Goal: Task Accomplishment & Management: Manage account settings

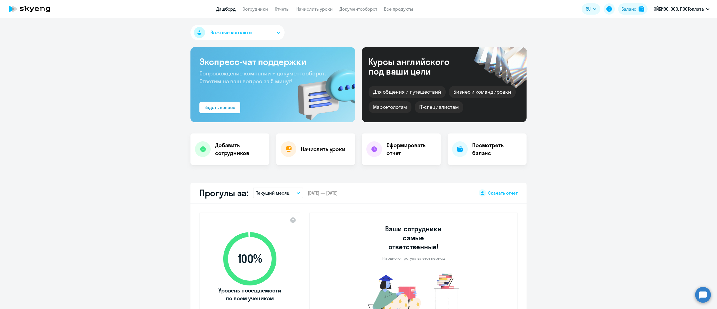
select select "30"
click at [249, 12] on link "Сотрудники" at bounding box center [254, 9] width 25 height 6
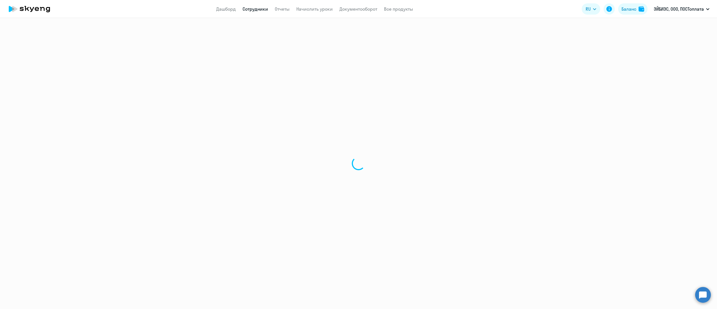
select select "30"
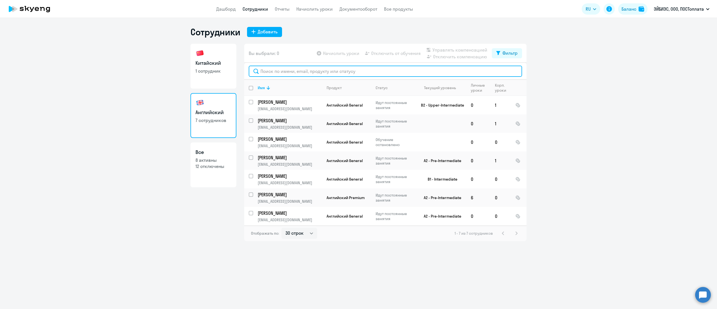
click at [275, 66] on input "text" at bounding box center [385, 71] width 273 height 11
paste input "[PERSON_NAME]"
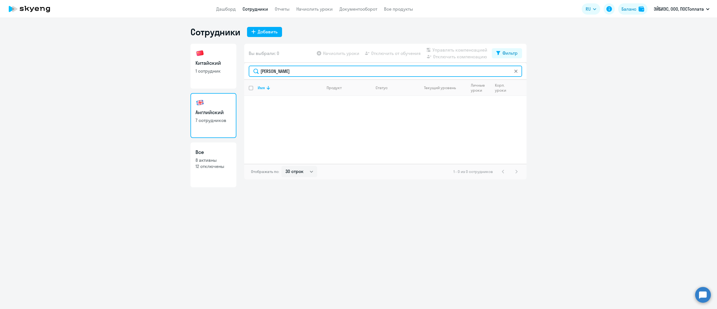
type input "[PERSON_NAME]"
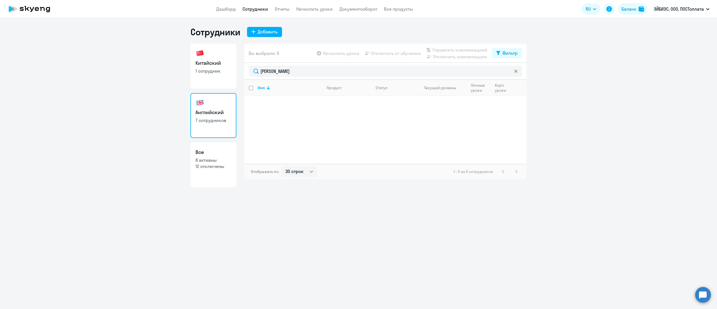
click at [215, 60] on h3 "Китайский" at bounding box center [213, 62] width 36 height 7
select select "30"
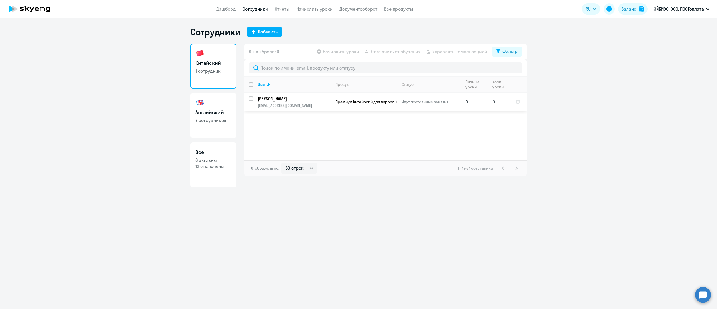
click at [250, 99] on input "select row 18457330" at bounding box center [254, 101] width 11 height 11
checkbox input "true"
click at [455, 52] on span "Управлять компенсацией" at bounding box center [459, 51] width 55 height 7
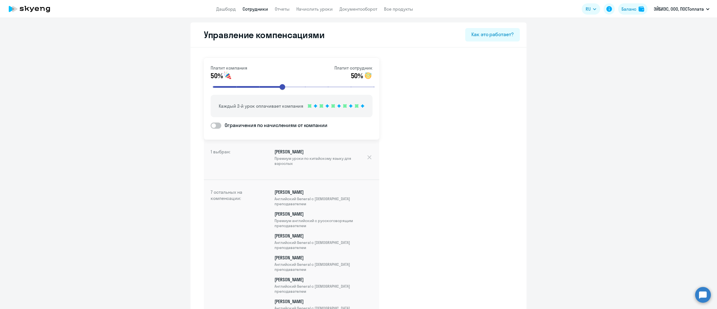
scroll to position [80, 0]
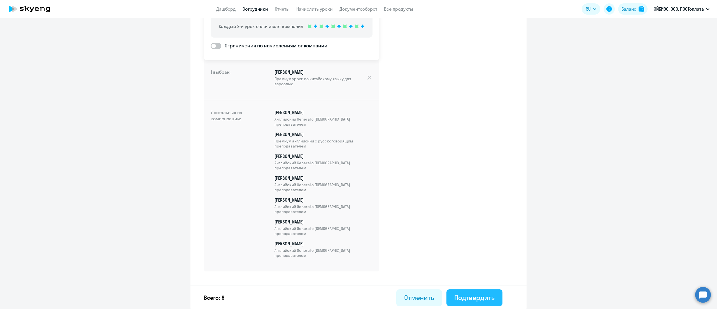
click at [483, 300] on div "Подтвердить" at bounding box center [474, 297] width 40 height 9
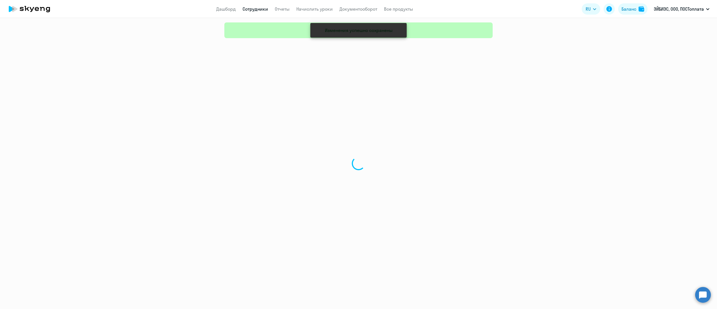
select select "30"
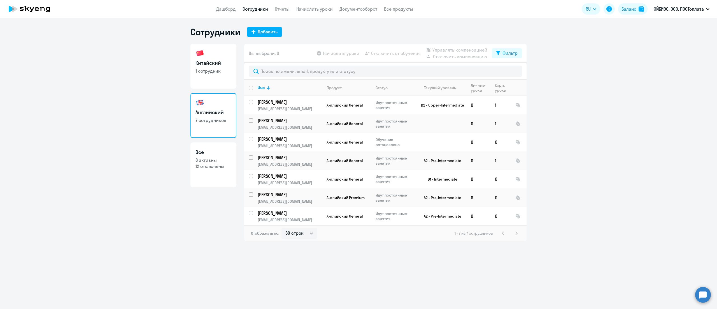
drag, startPoint x: 212, startPoint y: 72, endPoint x: 231, endPoint y: 80, distance: 20.1
click at [212, 72] on p "1 сотрудник" at bounding box center [213, 71] width 36 height 6
select select "30"
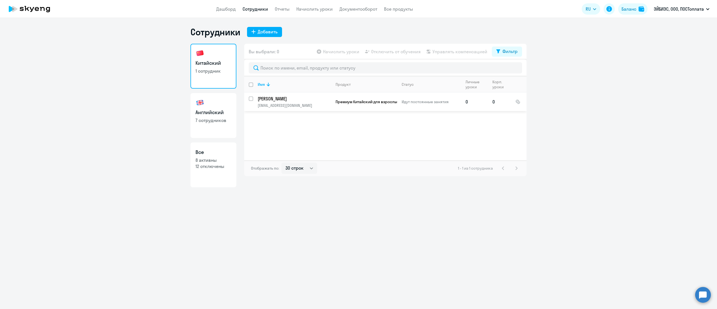
click at [250, 99] on input "select row 18457330" at bounding box center [254, 101] width 11 height 11
checkbox input "true"
click at [430, 50] on icon at bounding box center [428, 52] width 4 height 4
